Goal: Task Accomplishment & Management: Use online tool/utility

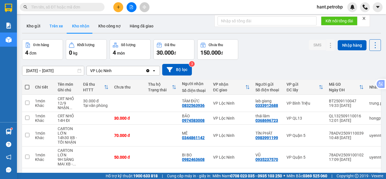
click at [56, 25] on button "Trên xe" at bounding box center [56, 26] width 23 height 14
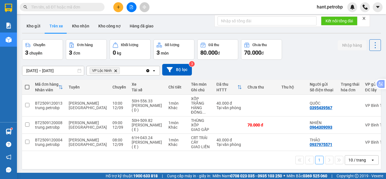
click at [66, 11] on span at bounding box center [62, 7] width 85 height 8
click at [66, 9] on input "text" at bounding box center [64, 7] width 67 height 6
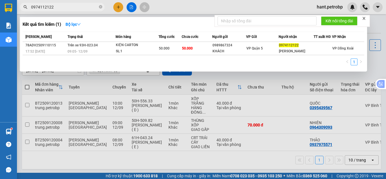
type input "0974112122"
click at [377, 25] on div at bounding box center [193, 89] width 386 height 179
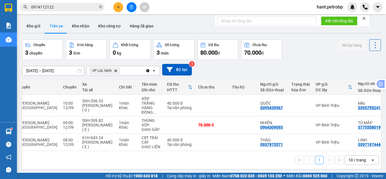
scroll to position [0, 77]
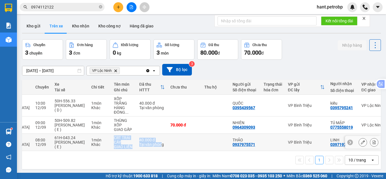
drag, startPoint x: 147, startPoint y: 151, endPoint x: 87, endPoint y: 150, distance: 59.6
click at [87, 150] on tr "BT2509120004 trung.[PERSON_NAME][GEOGRAPHIC_DATA] - [GEOGRAPHIC_DATA] 08:00 [DA…" at bounding box center [183, 142] width 476 height 17
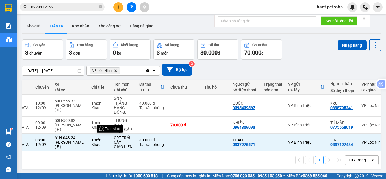
drag, startPoint x: 110, startPoint y: 174, endPoint x: 117, endPoint y: 168, distance: 8.9
click at [111, 173] on span "Hỗ trợ kỹ thuật: 1900 633 818" at bounding box center [132, 176] width 52 height 6
click at [164, 153] on div "1 10 / trang open" at bounding box center [201, 160] width 359 height 18
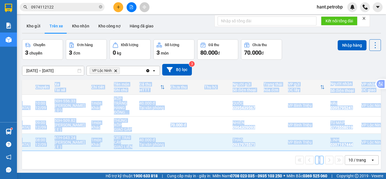
drag, startPoint x: 164, startPoint y: 153, endPoint x: 116, endPoint y: 152, distance: 47.5
click at [116, 152] on div "Mã đơn hàng Nhân viên Tuyến Chuyến Xe Tài xế Chi tiết Tên món Ghi chú Đã thu HT…" at bounding box center [201, 124] width 359 height 89
drag, startPoint x: 271, startPoint y: 149, endPoint x: 262, endPoint y: 162, distance: 16.3
click at [285, 150] on td "VP Bình Triệu" at bounding box center [306, 142] width 42 height 17
checkbox input "false"
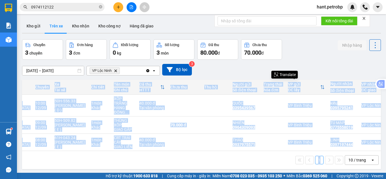
click at [261, 162] on div "1 10 / trang open" at bounding box center [201, 160] width 354 height 10
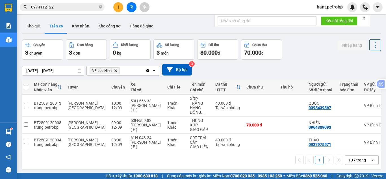
scroll to position [0, 0]
click at [114, 69] on span "VP Lộc Ninh Delete" at bounding box center [105, 70] width 30 height 7
click at [116, 70] on icon "VP Lộc Ninh, close by backspace" at bounding box center [115, 70] width 3 height 3
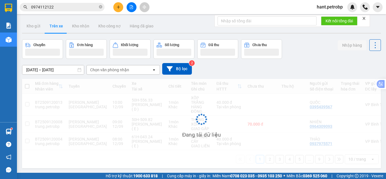
click at [116, 70] on div "Chọn văn phòng nhận" at bounding box center [109, 70] width 39 height 6
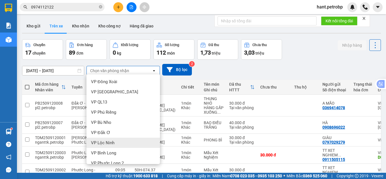
click at [118, 141] on div "VP Lộc Ninh" at bounding box center [122, 143] width 73 height 10
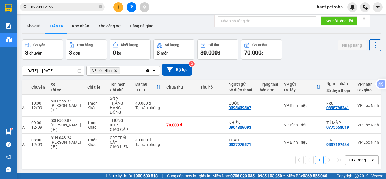
scroll to position [0, 69]
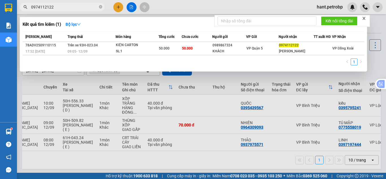
click at [54, 9] on input "0974112122" at bounding box center [64, 7] width 67 height 6
click at [377, 31] on div at bounding box center [193, 89] width 386 height 179
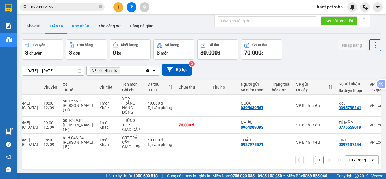
click at [76, 24] on button "Kho nhận" at bounding box center [81, 26] width 26 height 14
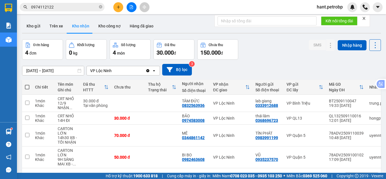
click at [46, 69] on input "[DATE] – [DATE]" at bounding box center [53, 70] width 62 height 9
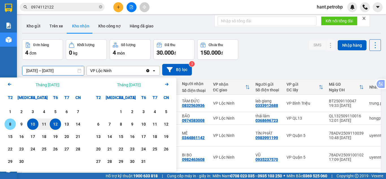
click at [13, 123] on div "8" at bounding box center [10, 124] width 8 height 7
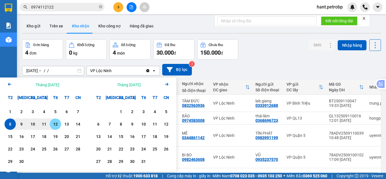
click at [56, 125] on div "12" at bounding box center [55, 124] width 8 height 7
type input "[DATE] – [DATE]"
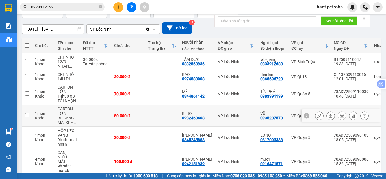
scroll to position [99, 0]
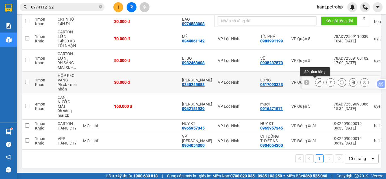
click at [317, 80] on icon at bounding box center [319, 82] width 4 height 4
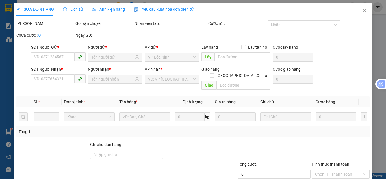
type input "0817093333"
type input "LONG"
type input "0345245888"
type input "[PERSON_NAME]"
type input "30.000"
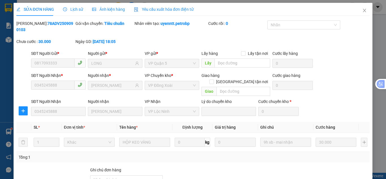
scroll to position [51, 0]
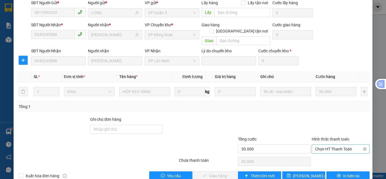
click at [339, 145] on span "Chọn HT Thanh Toán" at bounding box center [340, 149] width 51 height 8
drag, startPoint x: 329, startPoint y: 151, endPoint x: 274, endPoint y: 155, distance: 54.7
click at [328, 150] on div "Tại văn phòng" at bounding box center [337, 148] width 51 height 6
type input "0"
click at [220, 173] on span "Giao hàng" at bounding box center [218, 176] width 18 height 6
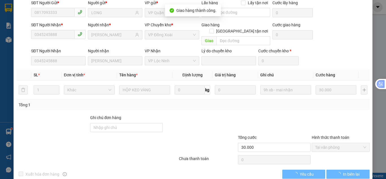
scroll to position [0, 0]
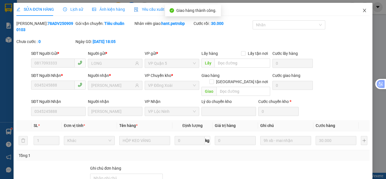
click at [361, 13] on span "Close" at bounding box center [365, 11] width 16 height 16
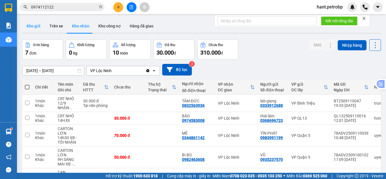
click at [29, 30] on button "Kho gửi" at bounding box center [33, 26] width 23 height 14
